Goal: Task Accomplishment & Management: Use online tool/utility

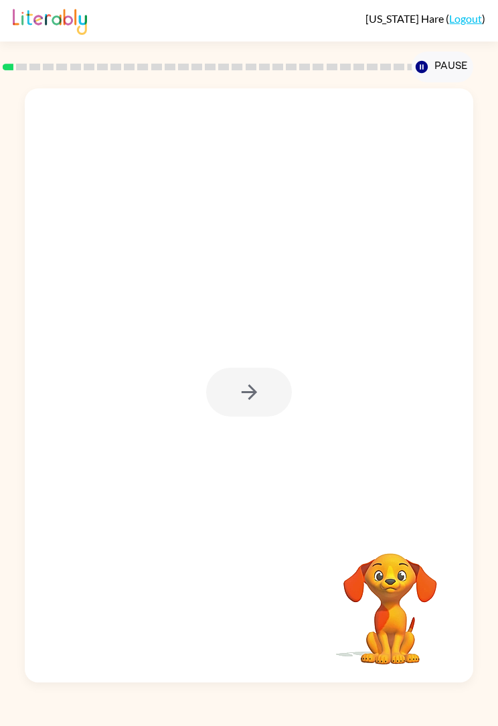
click at [238, 385] on div at bounding box center [249, 392] width 86 height 49
click at [245, 415] on button "button" at bounding box center [249, 392] width 86 height 49
click at [251, 421] on div at bounding box center [217, 361] width 358 height 119
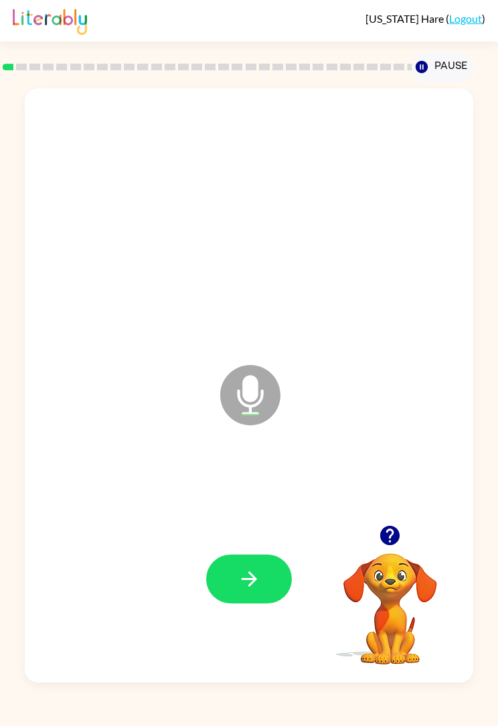
click at [264, 579] on button "button" at bounding box center [249, 579] width 86 height 49
click at [264, 575] on button "button" at bounding box center [249, 579] width 86 height 49
click at [265, 583] on button "button" at bounding box center [249, 579] width 86 height 49
click at [268, 588] on button "button" at bounding box center [249, 579] width 86 height 49
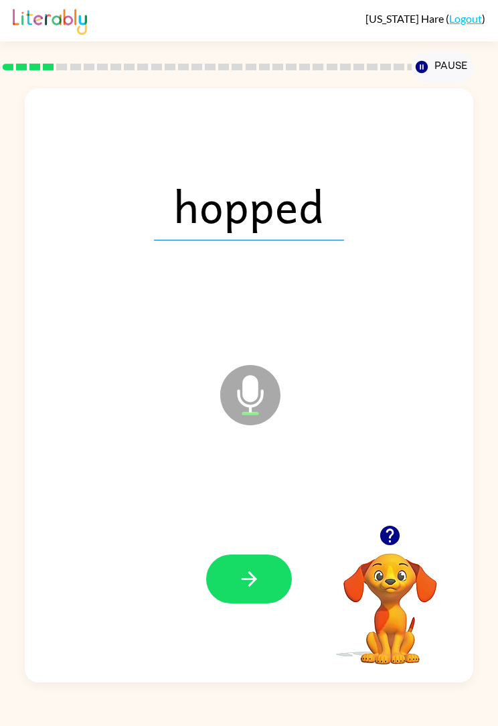
click at [261, 577] on icon "button" at bounding box center [249, 578] width 23 height 23
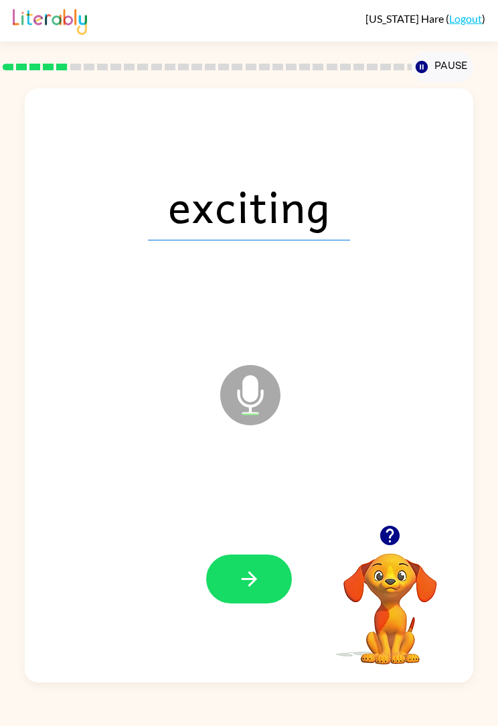
click at [266, 577] on button "button" at bounding box center [249, 579] width 86 height 49
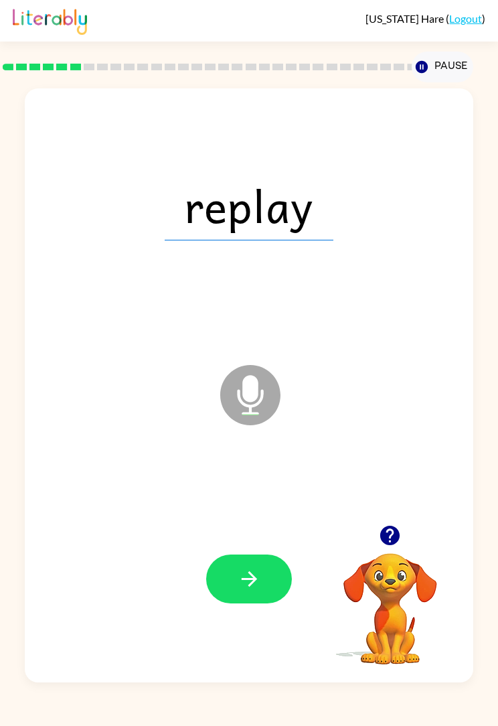
click at [267, 577] on button "button" at bounding box center [249, 579] width 86 height 49
click at [259, 582] on icon "button" at bounding box center [249, 578] width 23 height 23
click at [267, 582] on button "button" at bounding box center [249, 579] width 86 height 49
click at [260, 583] on icon "button" at bounding box center [249, 578] width 23 height 23
click at [260, 587] on icon "button" at bounding box center [249, 578] width 23 height 23
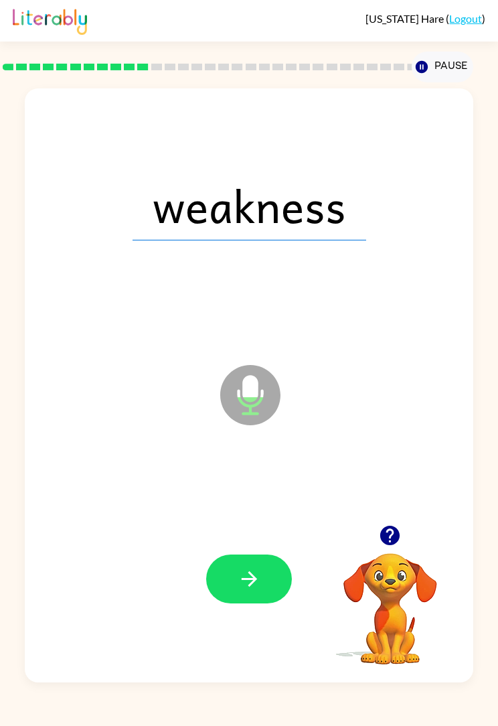
click at [257, 581] on icon "button" at bounding box center [249, 578] width 23 height 23
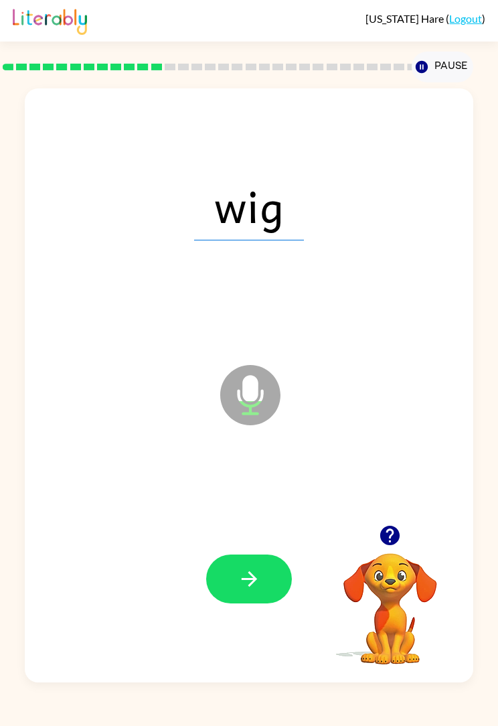
click at [267, 583] on button "button" at bounding box center [249, 579] width 86 height 49
click at [263, 573] on button "button" at bounding box center [249, 579] width 86 height 49
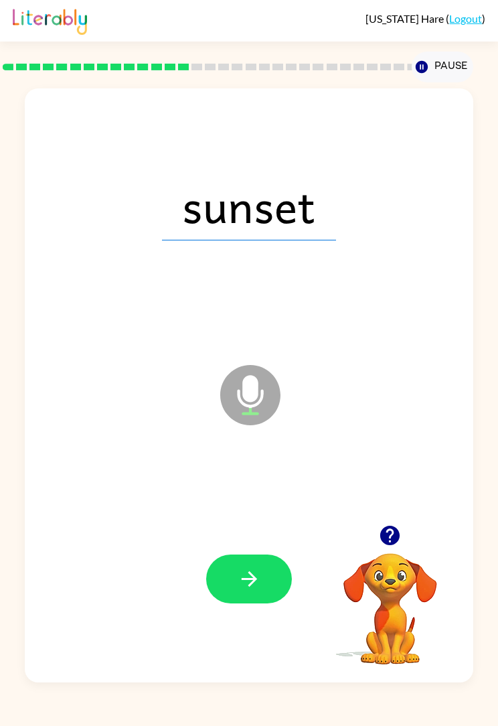
click at [251, 590] on icon "button" at bounding box center [249, 578] width 23 height 23
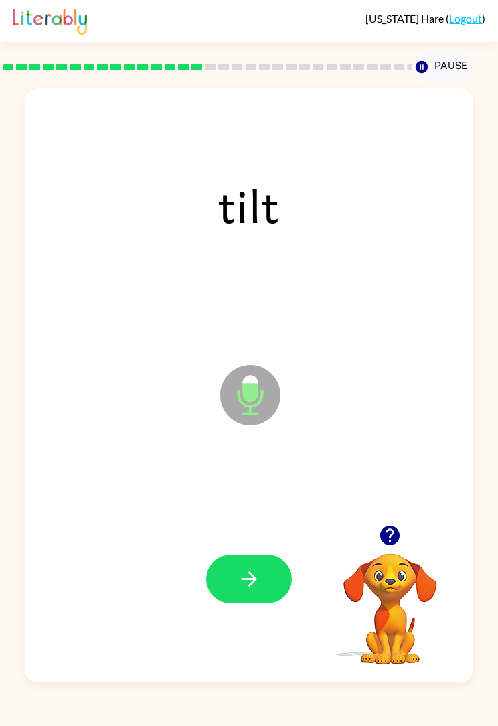
click at [260, 579] on icon "button" at bounding box center [249, 578] width 23 height 23
click at [261, 585] on button "button" at bounding box center [249, 579] width 86 height 49
click at [266, 592] on button "button" at bounding box center [249, 579] width 86 height 49
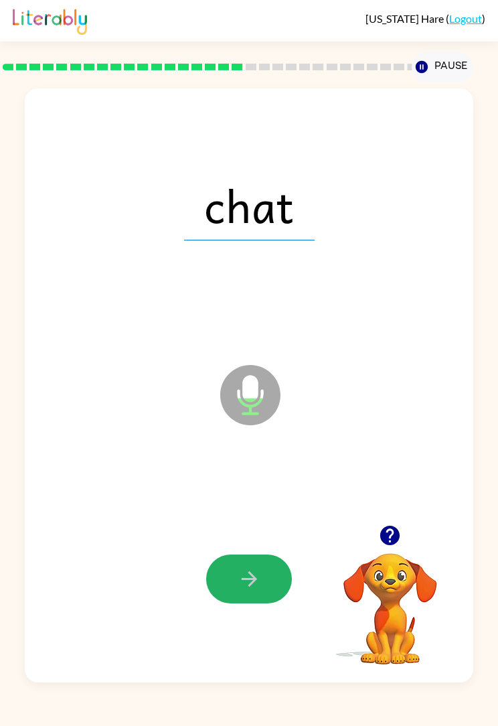
click at [260, 583] on icon "button" at bounding box center [249, 578] width 23 height 23
click at [267, 576] on button "button" at bounding box center [249, 579] width 86 height 49
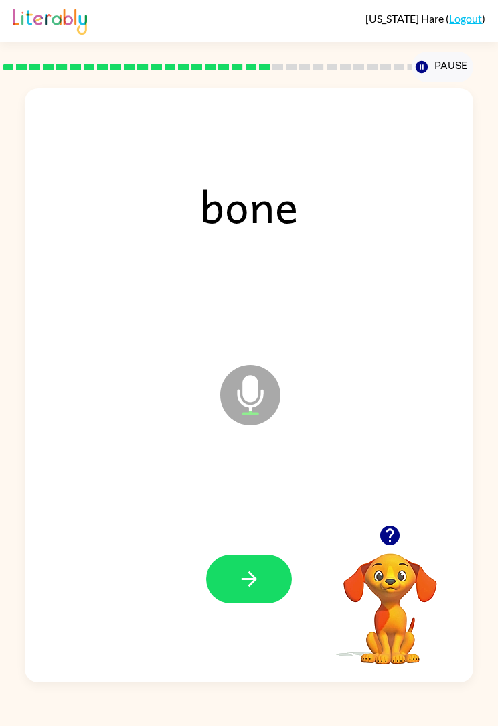
click at [272, 570] on button "button" at bounding box center [249, 579] width 86 height 49
click at [263, 582] on button "button" at bounding box center [249, 579] width 86 height 49
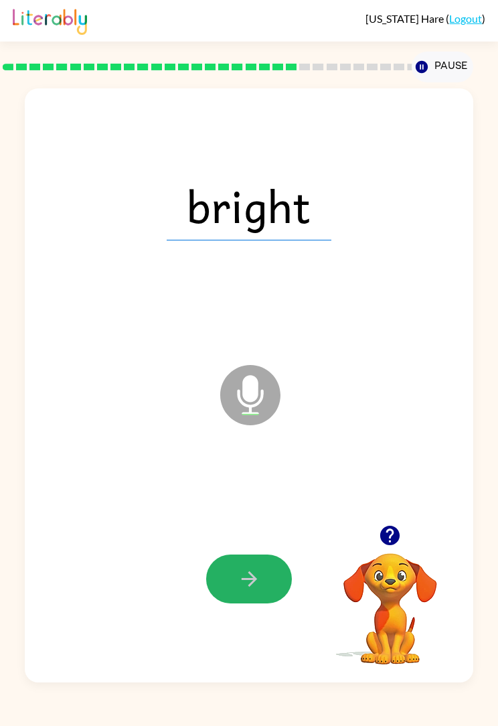
click at [277, 583] on button "button" at bounding box center [249, 579] width 86 height 49
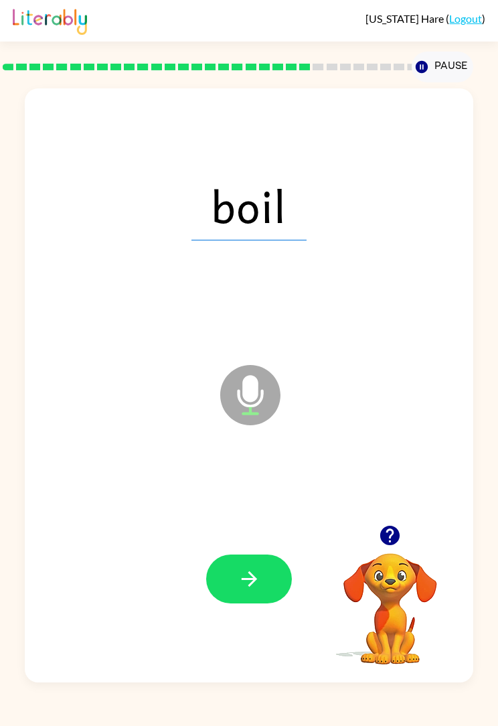
click at [252, 582] on icon "button" at bounding box center [249, 578] width 23 height 23
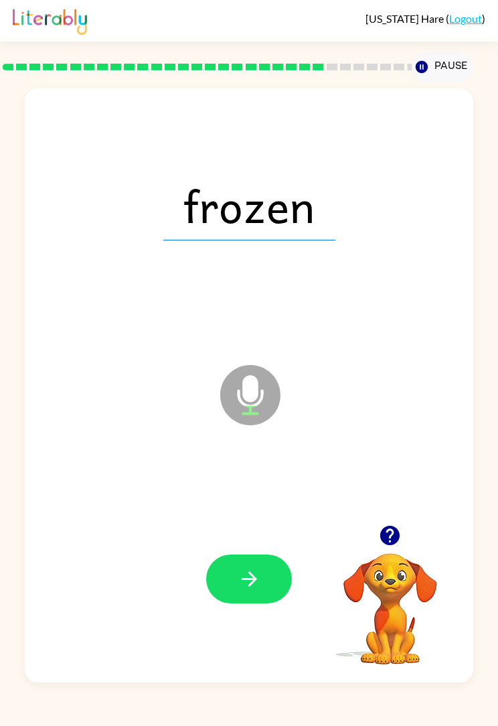
click at [268, 579] on button "button" at bounding box center [249, 579] width 86 height 49
click at [259, 581] on icon "button" at bounding box center [249, 578] width 23 height 23
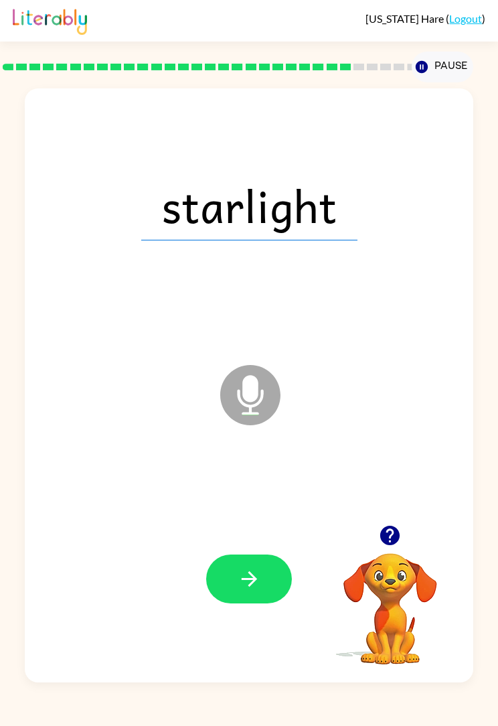
click at [269, 571] on button "button" at bounding box center [249, 579] width 86 height 49
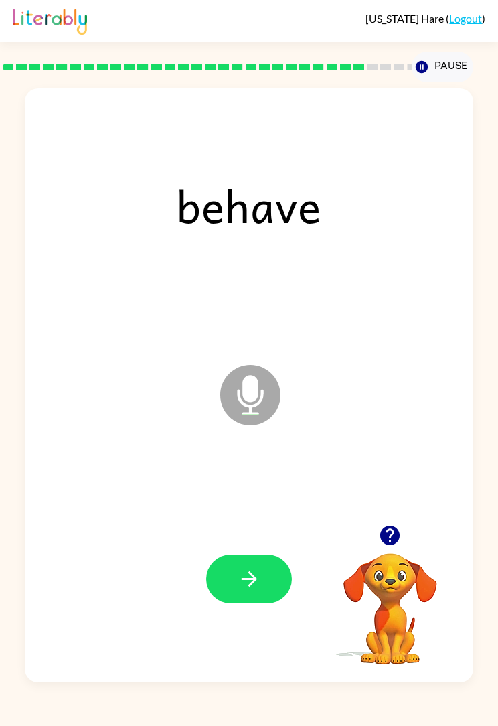
click at [267, 573] on button "button" at bounding box center [249, 579] width 86 height 49
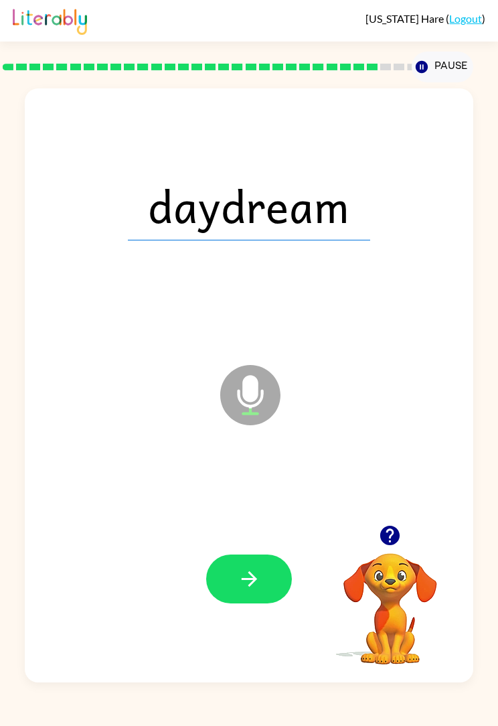
click at [272, 577] on button "button" at bounding box center [249, 579] width 86 height 49
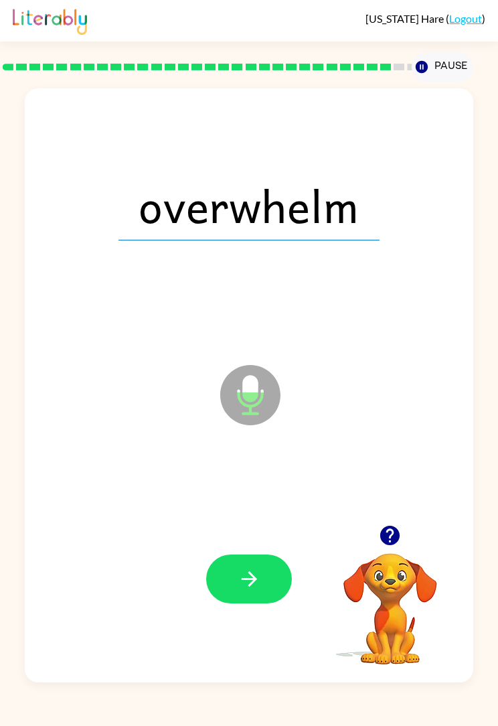
click at [274, 585] on button "button" at bounding box center [249, 579] width 86 height 49
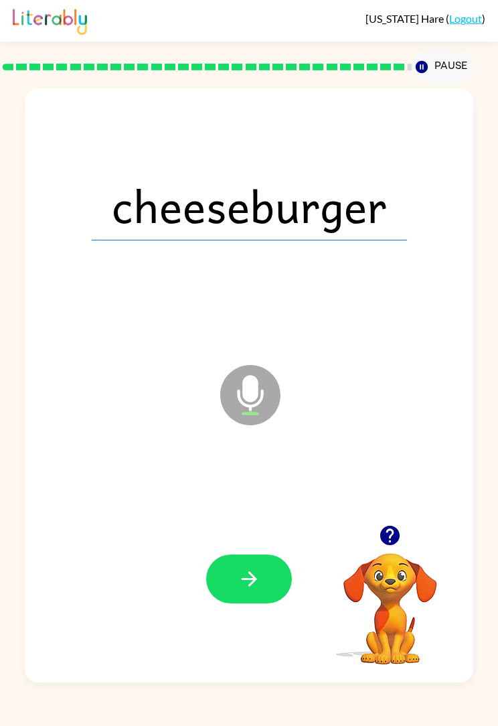
click at [275, 589] on button "button" at bounding box center [249, 579] width 86 height 49
